Goal: Find specific page/section: Find specific page/section

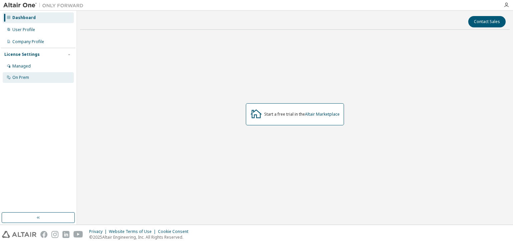
click at [40, 80] on div "On Prem" at bounding box center [38, 77] width 71 height 11
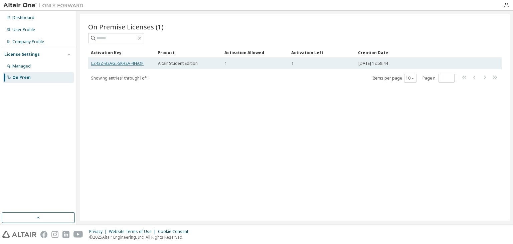
click at [136, 63] on link "LZ43Z-B2AGI-5KH2A-4FEOP" at bounding box center [117, 63] width 52 height 6
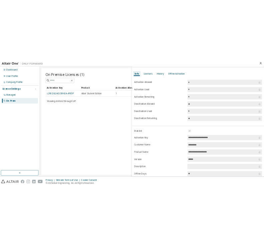
scroll to position [62, 0]
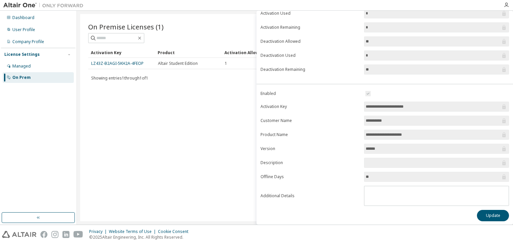
drag, startPoint x: 425, startPoint y: 107, endPoint x: 337, endPoint y: 98, distance: 88.5
click at [337, 98] on form "**********" at bounding box center [384, 147] width 248 height 116
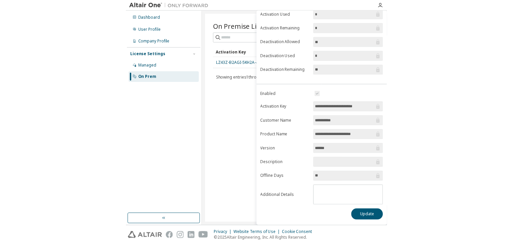
scroll to position [59, 0]
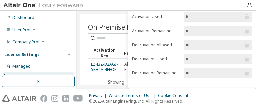
click at [83, 52] on div "On Premise Licenses (1) Clear Load Save Save As Field Operator Value Select fil…" at bounding box center [166, 49] width 173 height 71
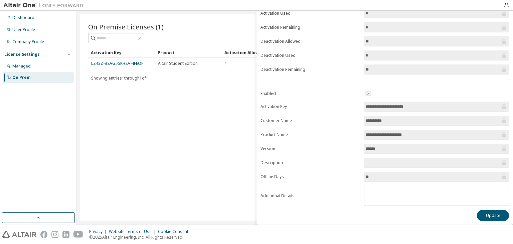
scroll to position [0, 0]
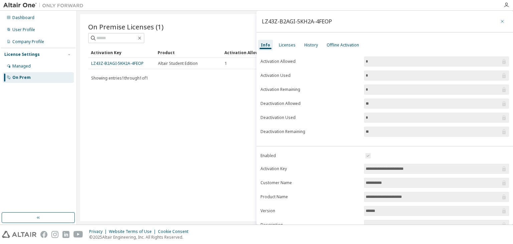
click at [499, 24] on button "button" at bounding box center [502, 21] width 11 height 11
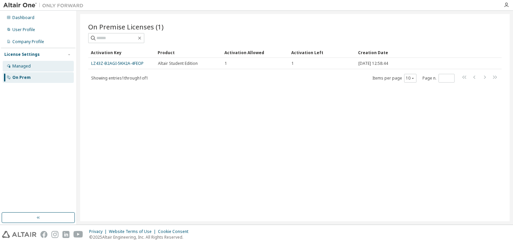
click at [28, 69] on div "Managed" at bounding box center [38, 66] width 71 height 11
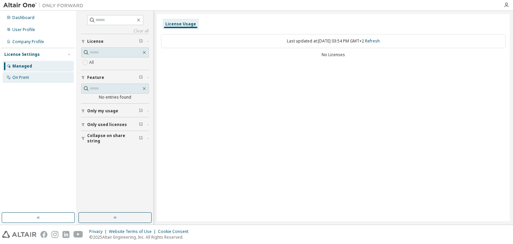
click at [27, 80] on div "On Prem" at bounding box center [38, 77] width 71 height 11
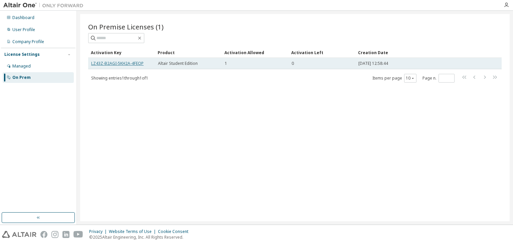
click at [129, 64] on link "LZ43Z-B2AGI-5KH2A-4FEOP" at bounding box center [117, 63] width 52 height 6
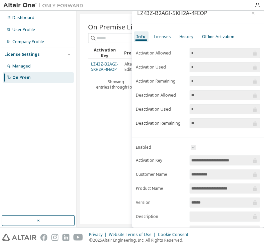
scroll to position [8, 0]
click at [164, 38] on div "Licenses" at bounding box center [163, 36] width 17 height 5
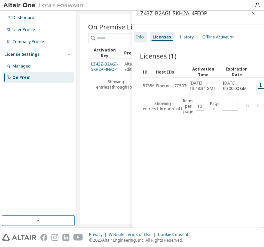
click at [142, 40] on div "Info" at bounding box center [140, 37] width 13 height 11
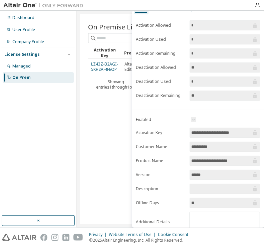
scroll to position [36, 0]
